Goal: Check status: Check status

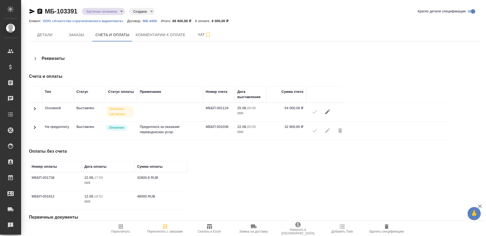
click at [35, 108] on icon at bounding box center [35, 108] width 6 height 6
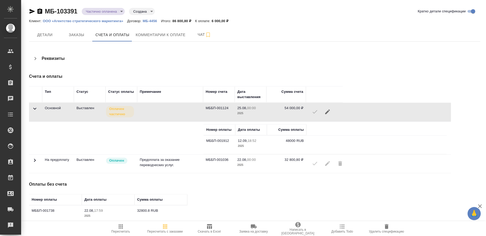
click at [34, 161] on icon at bounding box center [35, 160] width 6 height 6
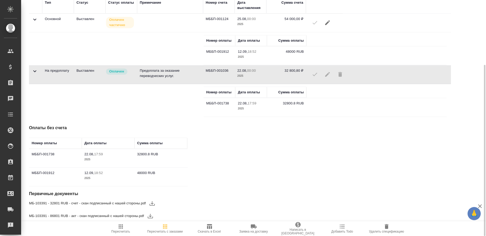
scroll to position [56, 0]
